Goal: Subscribe to service/newsletter

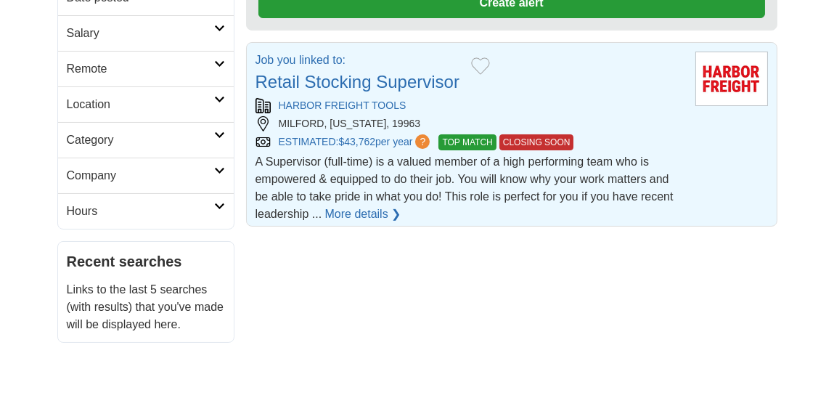
scroll to position [251, 0]
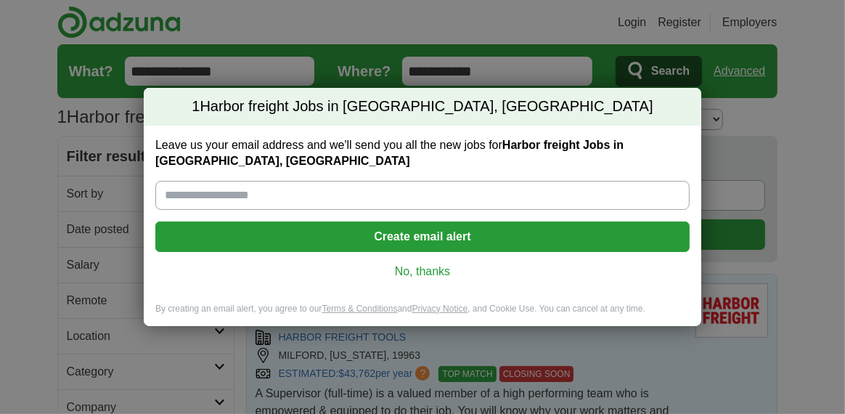
click at [167, 195] on input "Leave us your email address and we'll send you all the new jobs for Harbor frei…" at bounding box center [422, 195] width 534 height 29
type input "**********"
click at [397, 235] on button "Create email alert" at bounding box center [422, 236] width 534 height 30
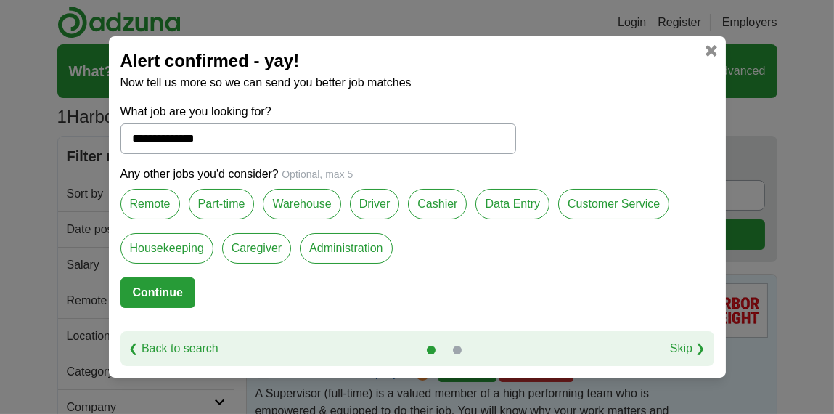
click at [152, 293] on button "Continue" at bounding box center [158, 292] width 75 height 30
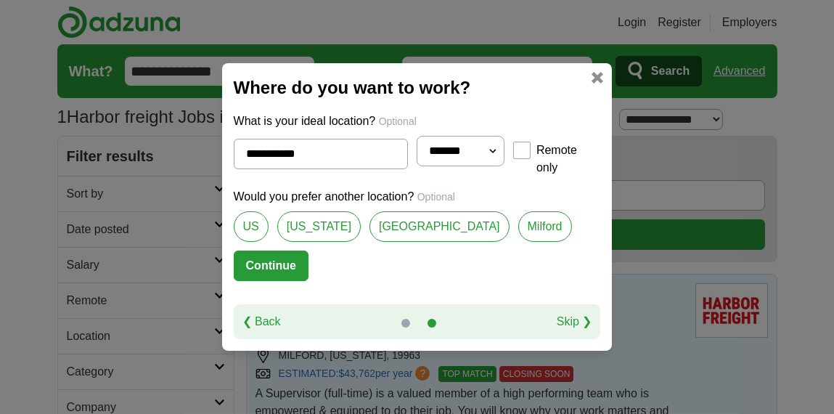
click at [261, 262] on button "Continue" at bounding box center [271, 265] width 75 height 30
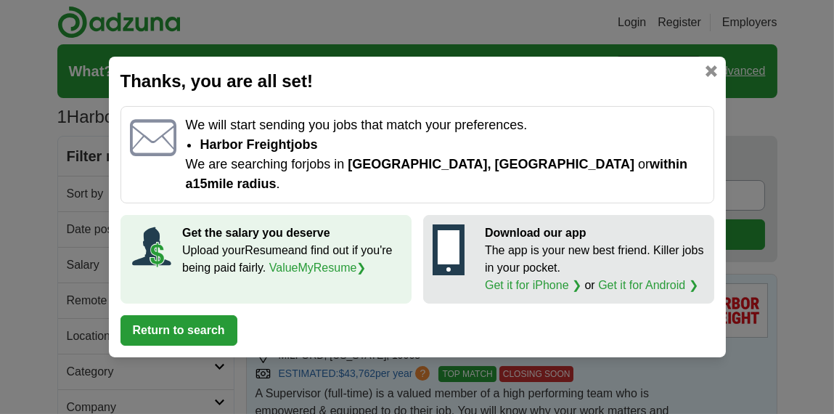
click at [185, 317] on button "Return to search" at bounding box center [179, 330] width 117 height 30
